Goal: Task Accomplishment & Management: Manage account settings

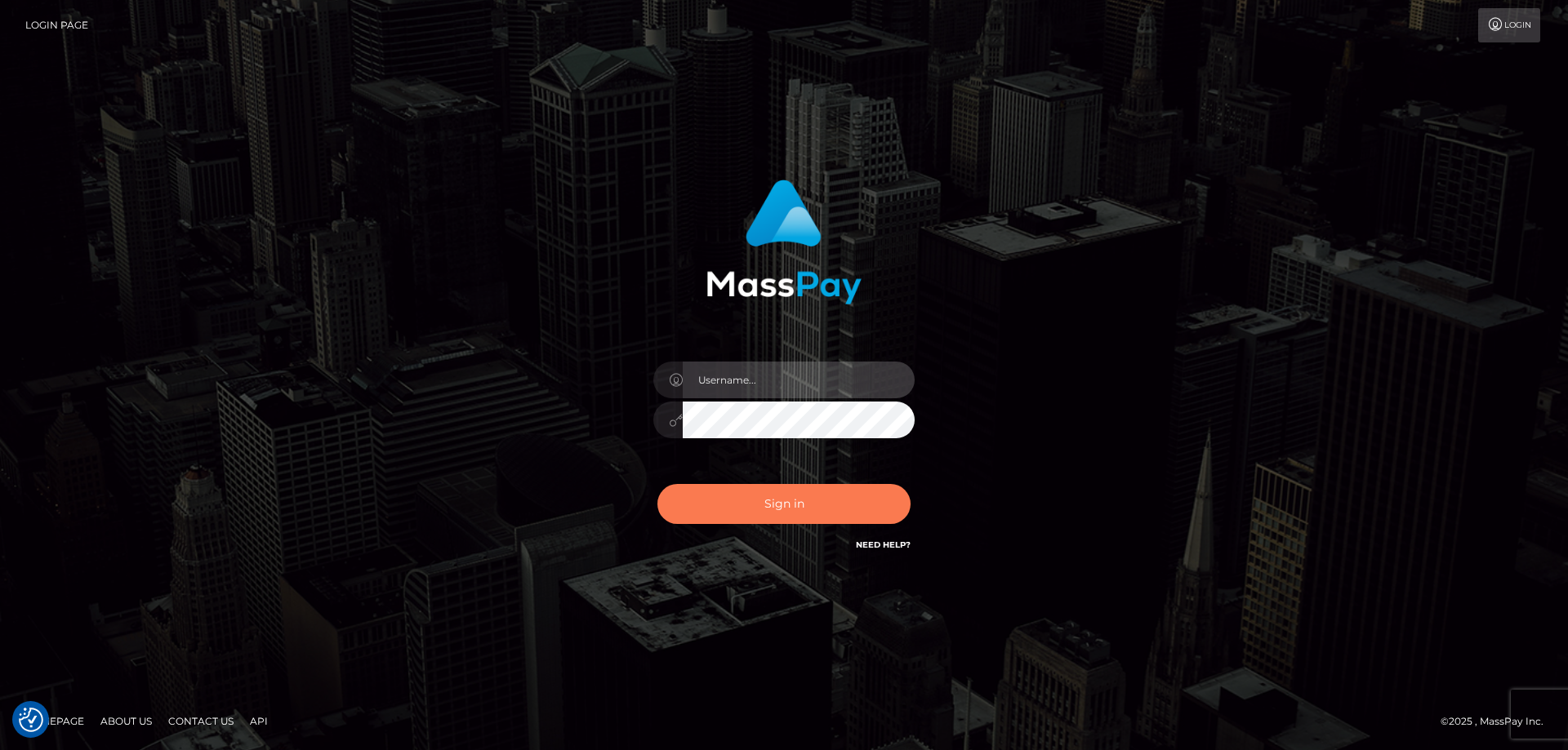
type input "[PERSON_NAME].ctfo"
click at [803, 506] on button "Sign in" at bounding box center [784, 503] width 253 height 40
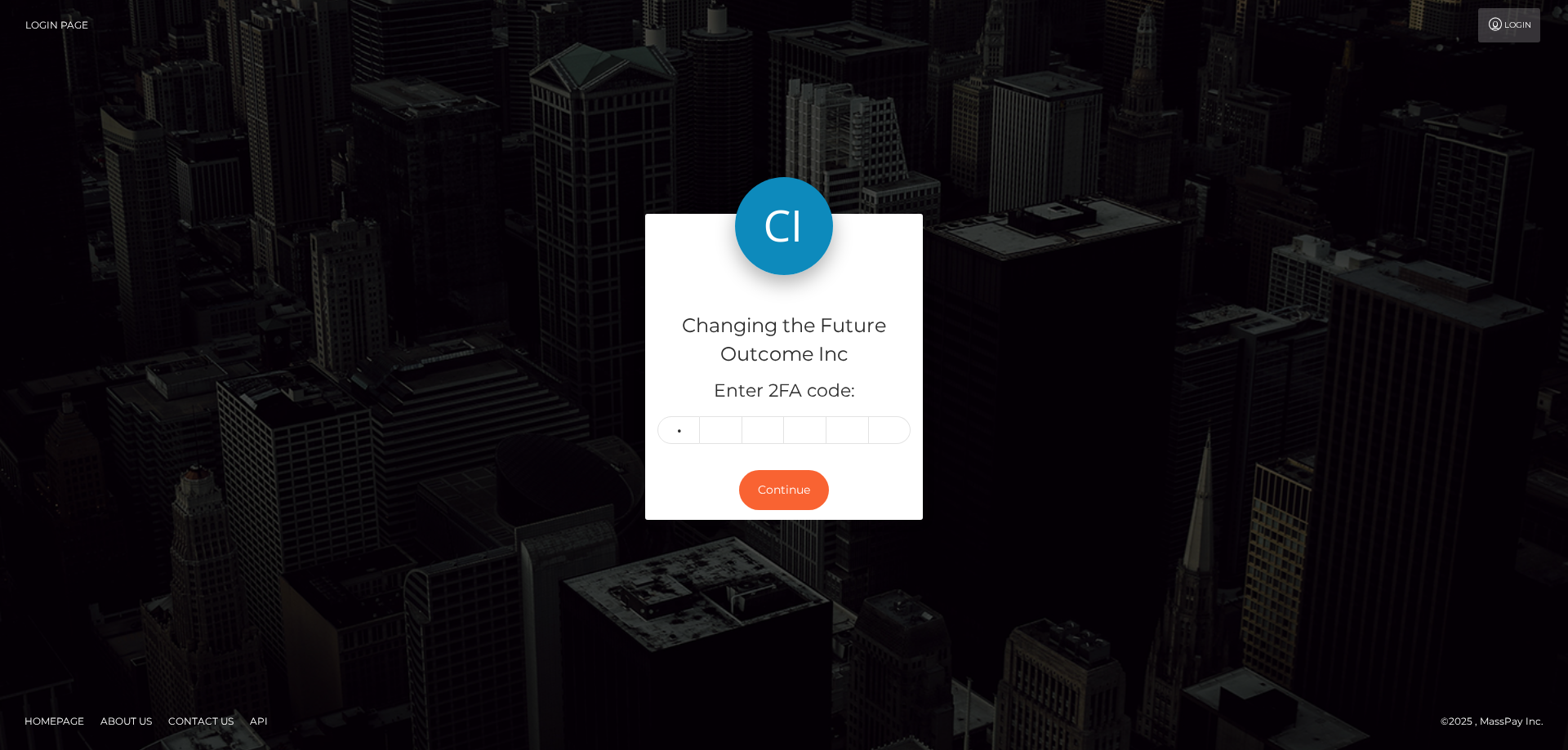
type input "4"
type input "2"
type input "0"
type input "7"
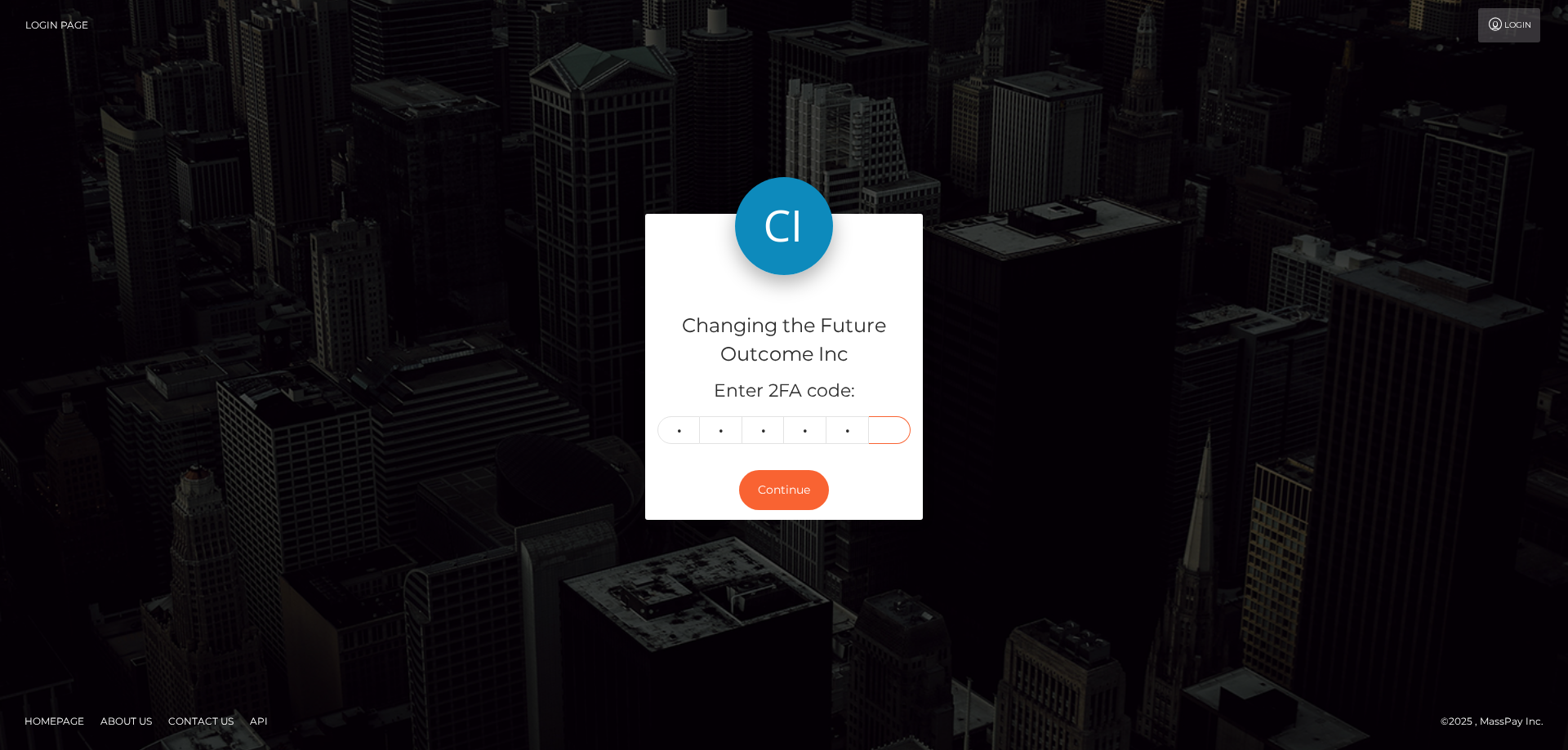
type input "5"
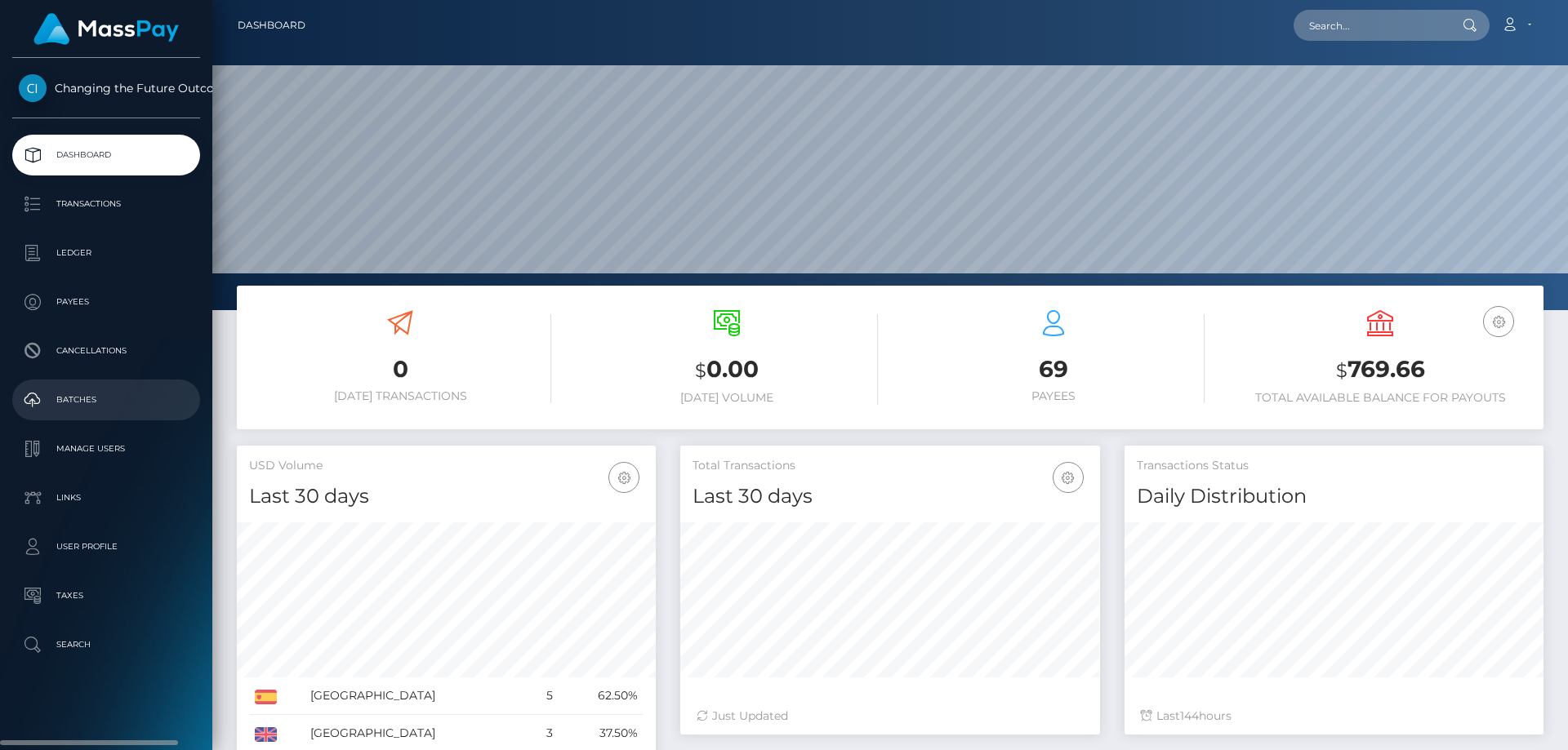
scroll to position [289, 419]
